Goal: Information Seeking & Learning: Understand process/instructions

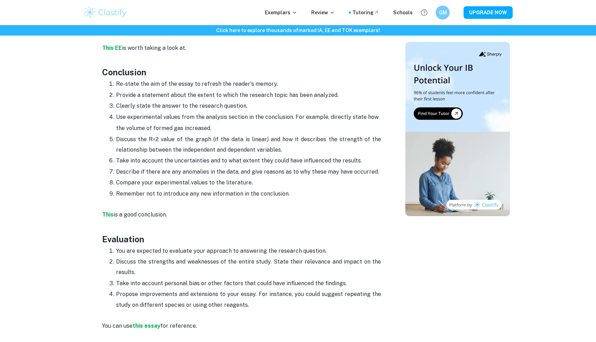
scroll to position [1473, 0]
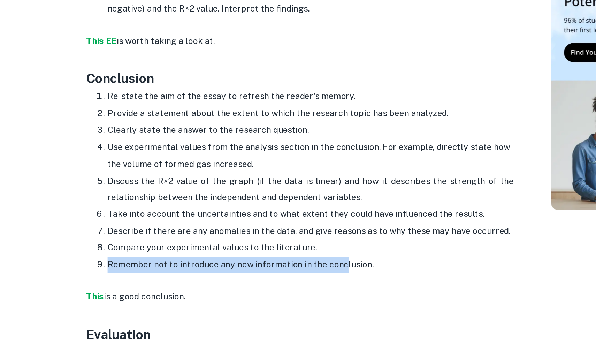
drag, startPoint x: 115, startPoint y: 246, endPoint x: 266, endPoint y: 241, distance: 151.8
click at [270, 246] on li "Remember not to introduce any new information in the conclusion." at bounding box center [248, 251] width 265 height 11
click at [266, 247] on p "Remember not to introduce any new information in the conclusion." at bounding box center [248, 252] width 265 height 10
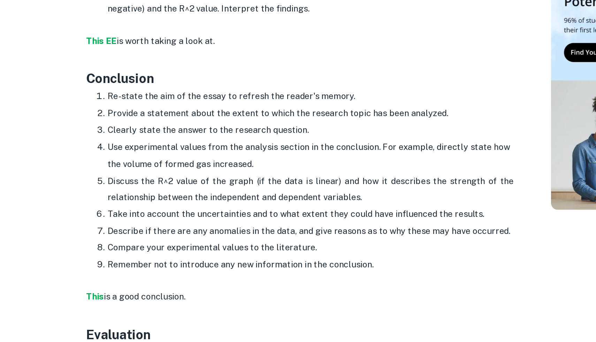
drag, startPoint x: 251, startPoint y: 231, endPoint x: 122, endPoint y: 229, distance: 129.0
click at [123, 236] on p "Compare your experimental values to the literature." at bounding box center [248, 241] width 265 height 10
click at [122, 236] on p "Compare your experimental values to the literature." at bounding box center [248, 241] width 265 height 10
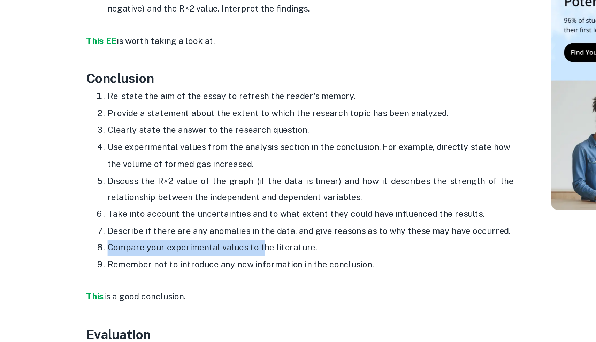
drag, startPoint x: 117, startPoint y: 231, endPoint x: 215, endPoint y: 235, distance: 98.0
click at [215, 236] on p "Compare your experimental values to the literature." at bounding box center [248, 241] width 265 height 10
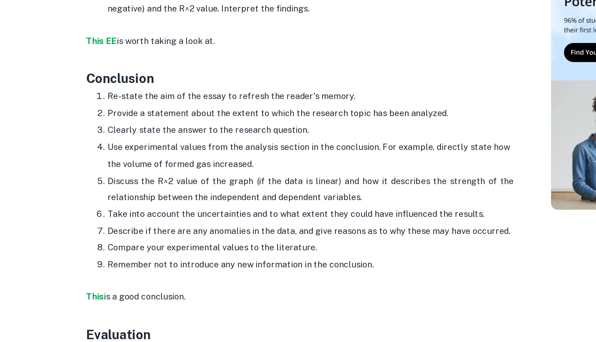
drag, startPoint x: 251, startPoint y: 229, endPoint x: 105, endPoint y: 230, distance: 145.7
click at [105, 230] on ol "Re-state the aim of the essay to refresh the reader's memory. Provide a stateme…" at bounding box center [241, 197] width 279 height 121
copy p "Compare your experimental values to the literature."
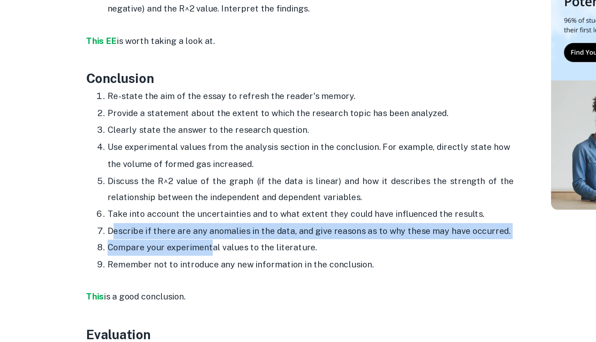
drag, startPoint x: 120, startPoint y: 219, endPoint x: 184, endPoint y: 228, distance: 64.7
click at [184, 228] on ol "Re-state the aim of the essay to refresh the reader's memory. Provide a stateme…" at bounding box center [241, 197] width 279 height 121
click at [184, 236] on p "Compare your experimental values to the literature." at bounding box center [248, 241] width 265 height 10
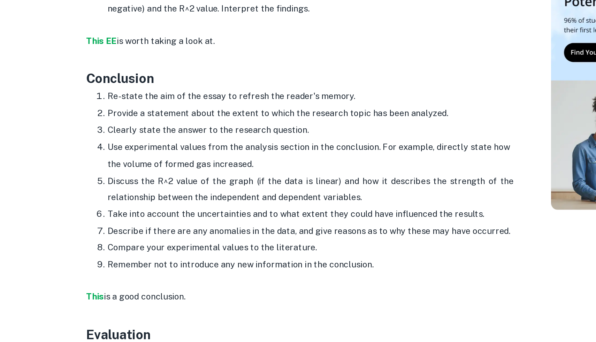
drag, startPoint x: 124, startPoint y: 215, endPoint x: 177, endPoint y: 207, distance: 53.3
click at [177, 207] on ol "Re-state the aim of the essay to refresh the reader's memory. Provide a stateme…" at bounding box center [241, 197] width 279 height 121
click at [177, 214] on p "Take into account the uncertainties and to what extent they could have influenc…" at bounding box center [248, 219] width 265 height 10
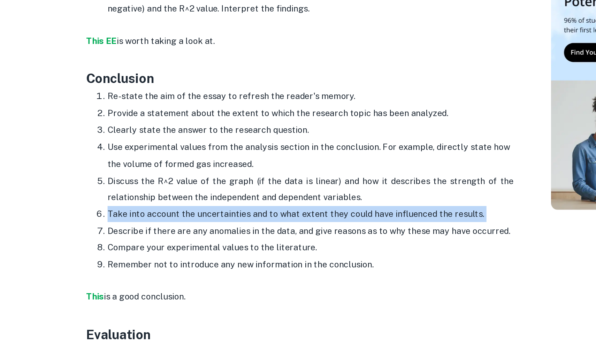
click at [177, 214] on p "Take into account the uncertainties and to what extent they could have influenc…" at bounding box center [248, 219] width 265 height 10
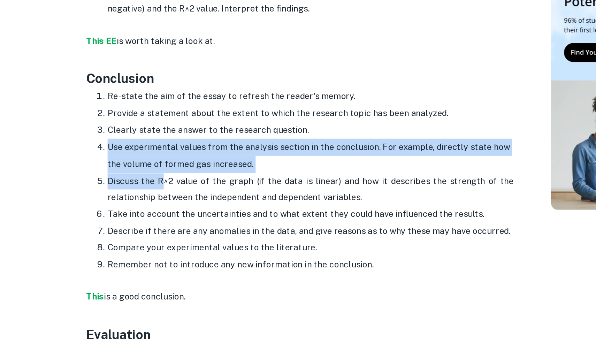
drag, startPoint x: 114, startPoint y: 165, endPoint x: 152, endPoint y: 187, distance: 43.1
click at [152, 187] on ol "Re-state the aim of the essay to refresh the reader's memory. Provide a stateme…" at bounding box center [241, 197] width 279 height 121
click at [152, 192] on p "Discuss the R^2 value of the graph (if the data is linear) and how it describes…" at bounding box center [248, 202] width 265 height 21
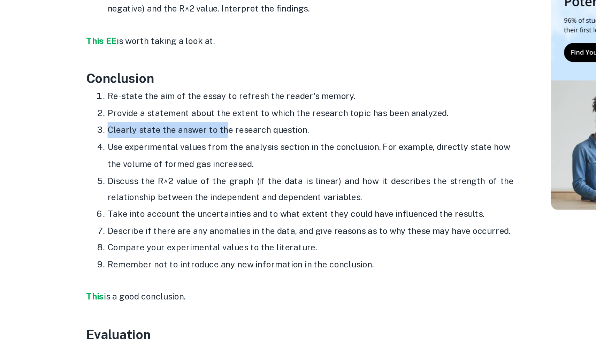
drag, startPoint x: 118, startPoint y: 156, endPoint x: 193, endPoint y: 155, distance: 75.0
click at [193, 159] on p "Clearly state the answer to the research question." at bounding box center [248, 164] width 265 height 10
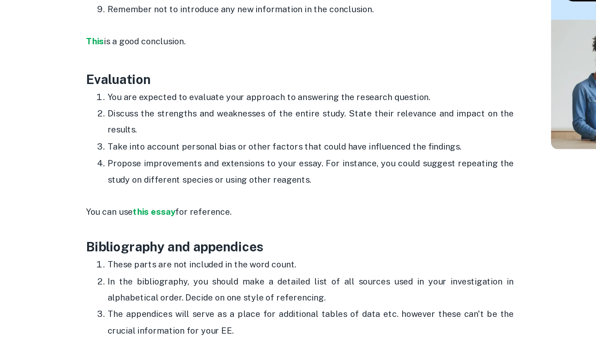
scroll to position [1615, 0]
